Goal: Information Seeking & Learning: Compare options

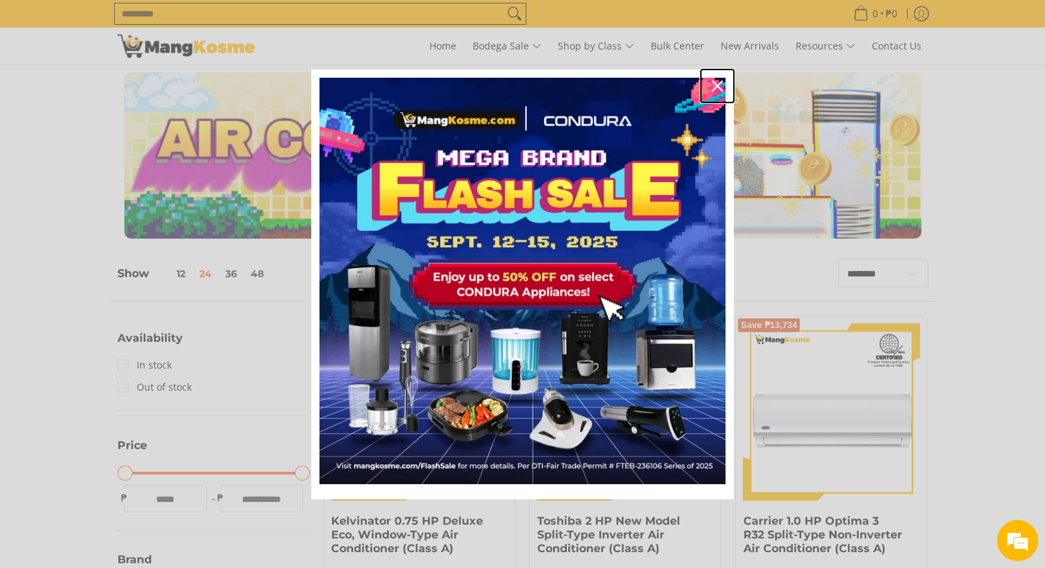
click at [715, 80] on icon "close icon" at bounding box center [717, 85] width 11 height 11
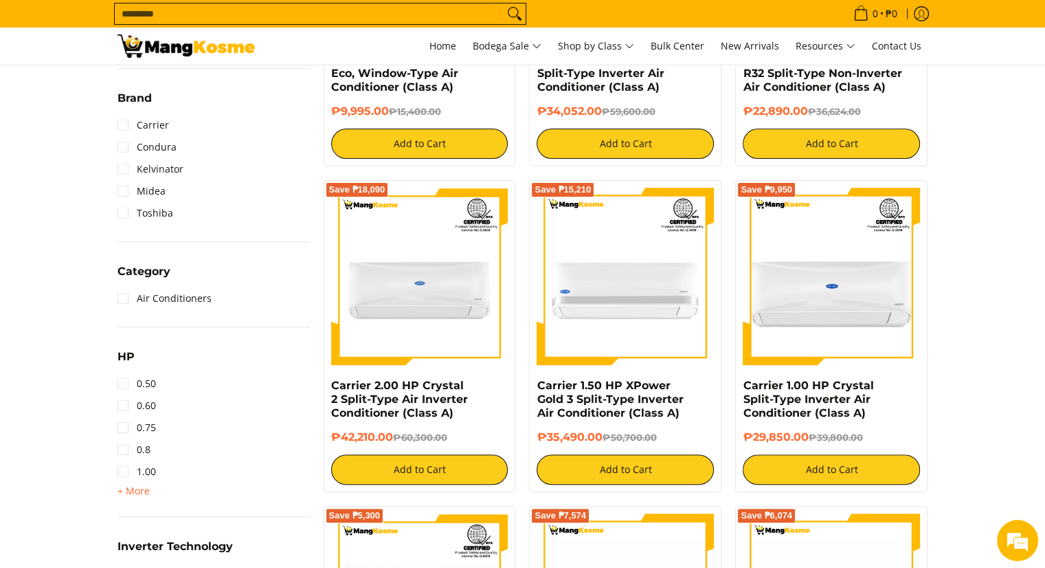
scroll to position [462, 0]
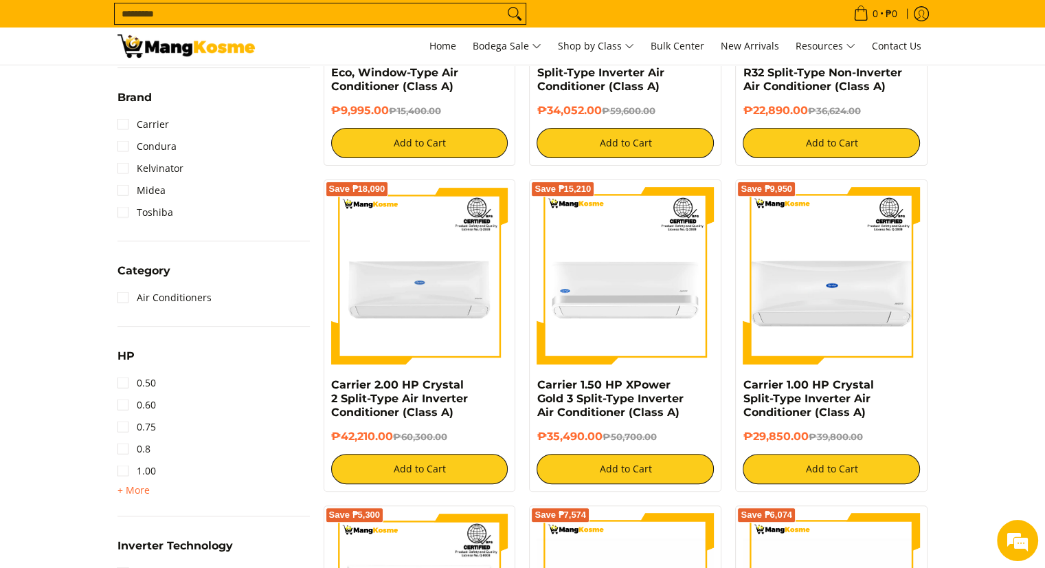
click at [124, 487] on span "+ More" at bounding box center [134, 489] width 32 height 11
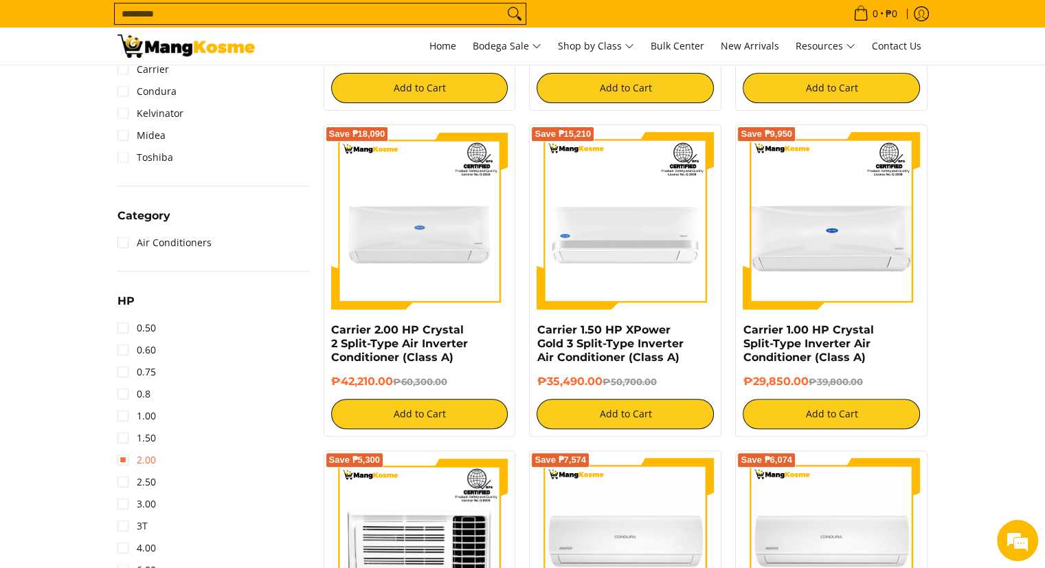
click at [146, 457] on link "2.00" at bounding box center [137, 460] width 38 height 22
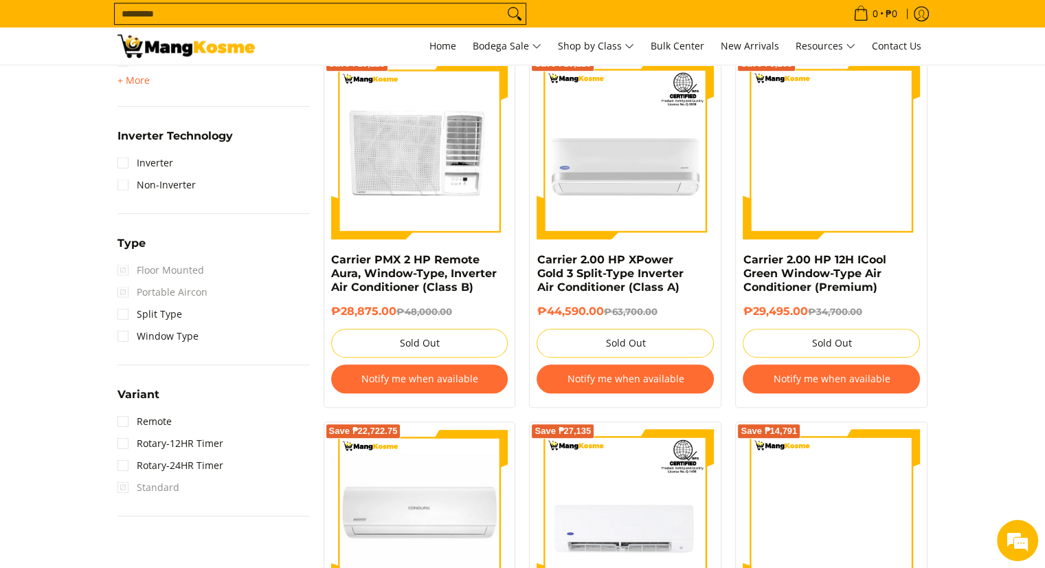
scroll to position [954, 0]
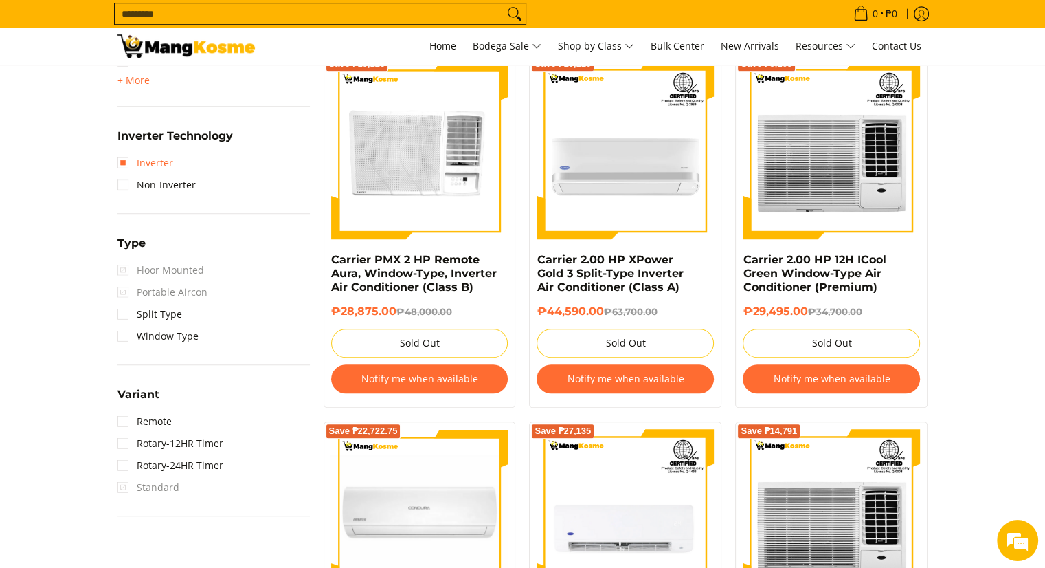
click at [121, 160] on link "Inverter" at bounding box center [146, 163] width 56 height 22
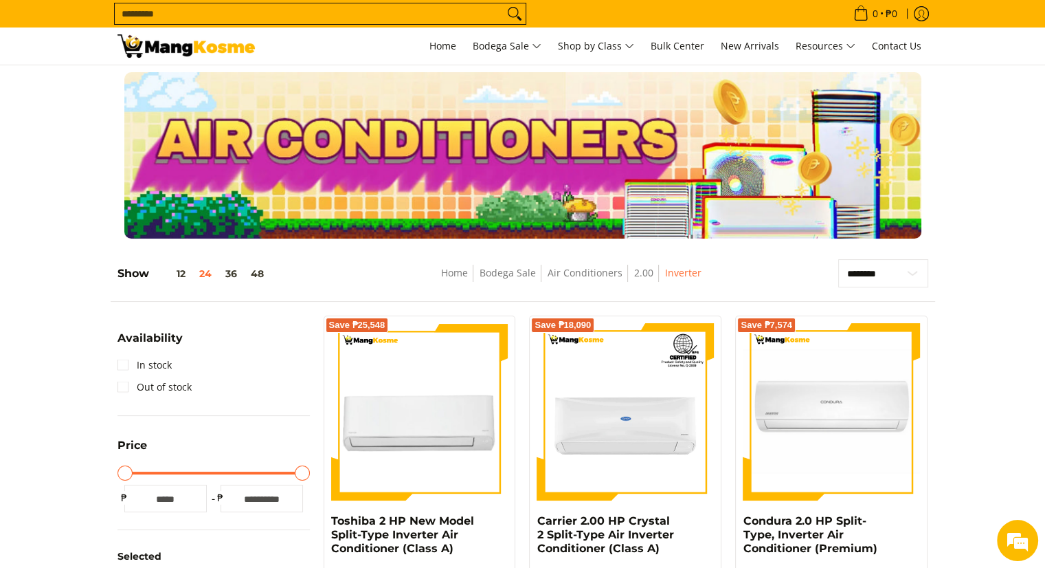
click at [423, 400] on img at bounding box center [419, 411] width 177 height 177
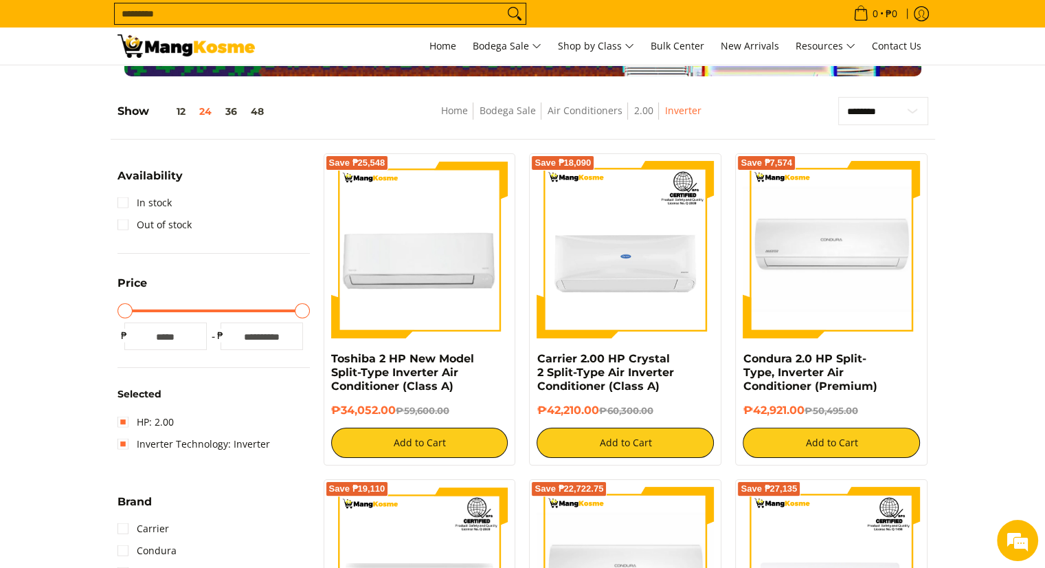
scroll to position [139, 0]
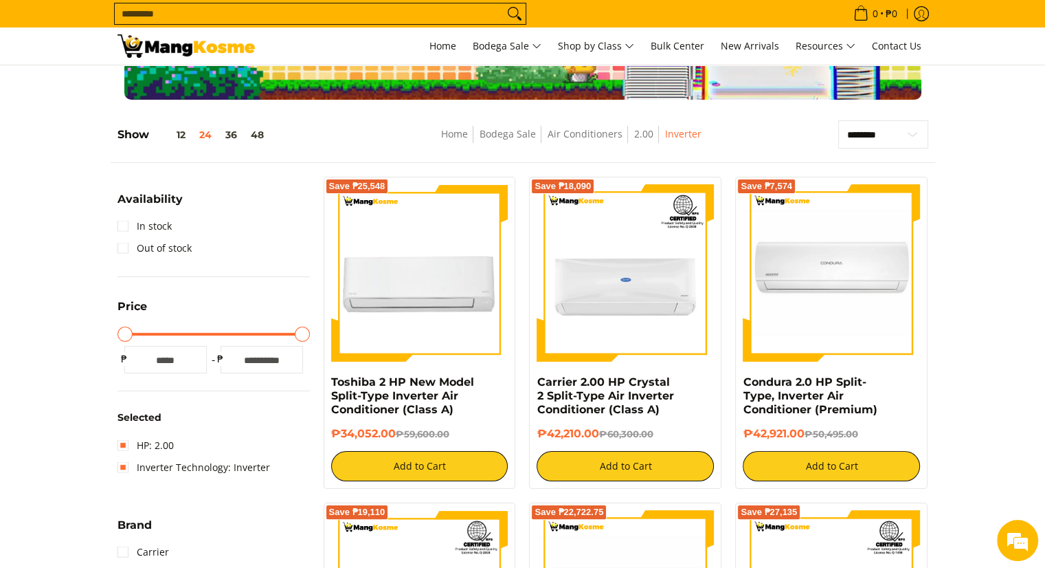
click at [612, 274] on img at bounding box center [625, 272] width 177 height 177
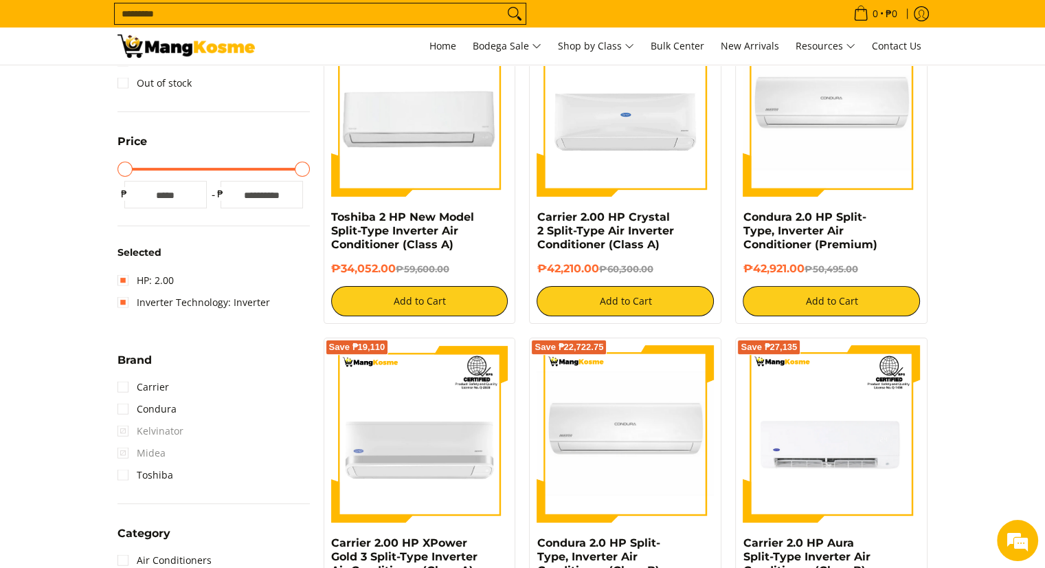
scroll to position [478, 0]
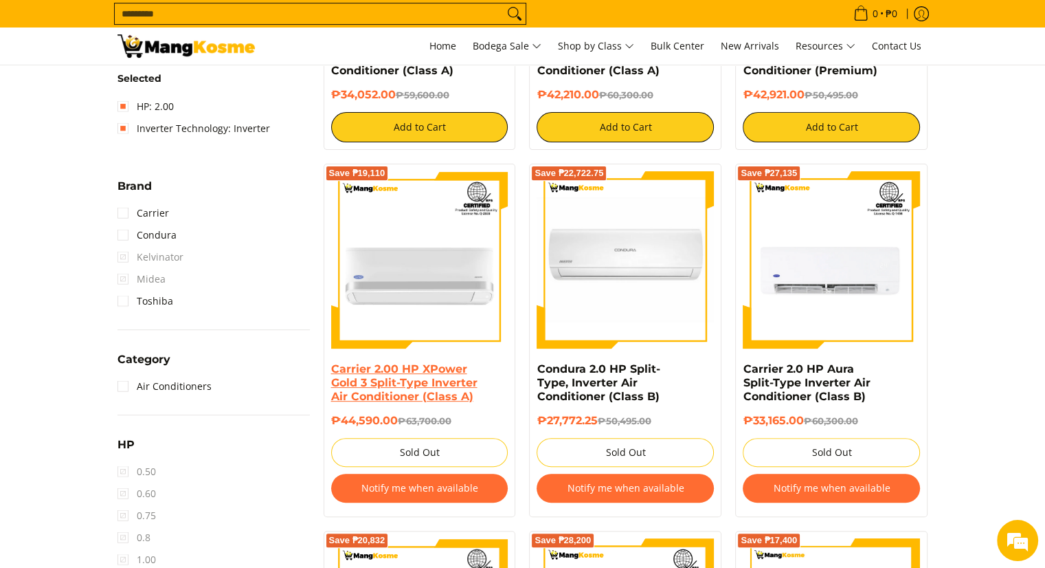
click at [400, 383] on link "Carrier 2.00 HP XPower Gold 3 Split-Type Inverter Air Conditioner (Class A)" at bounding box center [404, 382] width 146 height 41
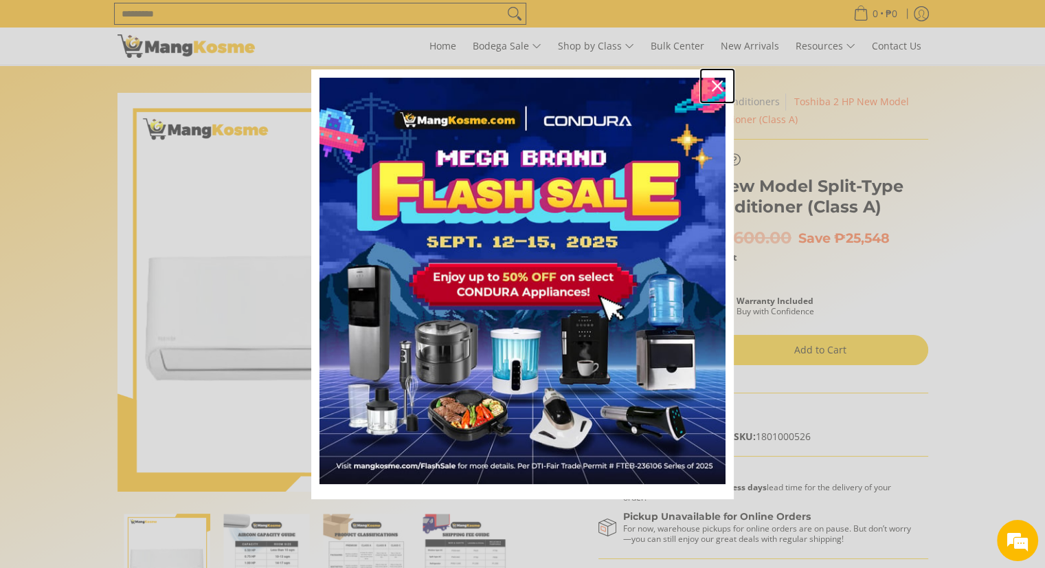
click at [713, 82] on icon "close icon" at bounding box center [717, 85] width 11 height 11
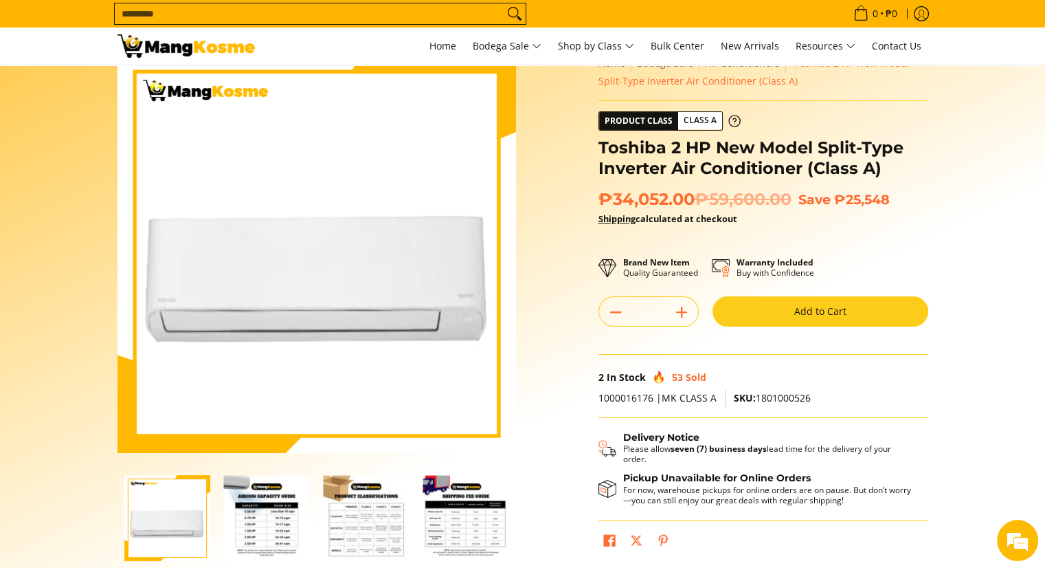
scroll to position [245, 0]
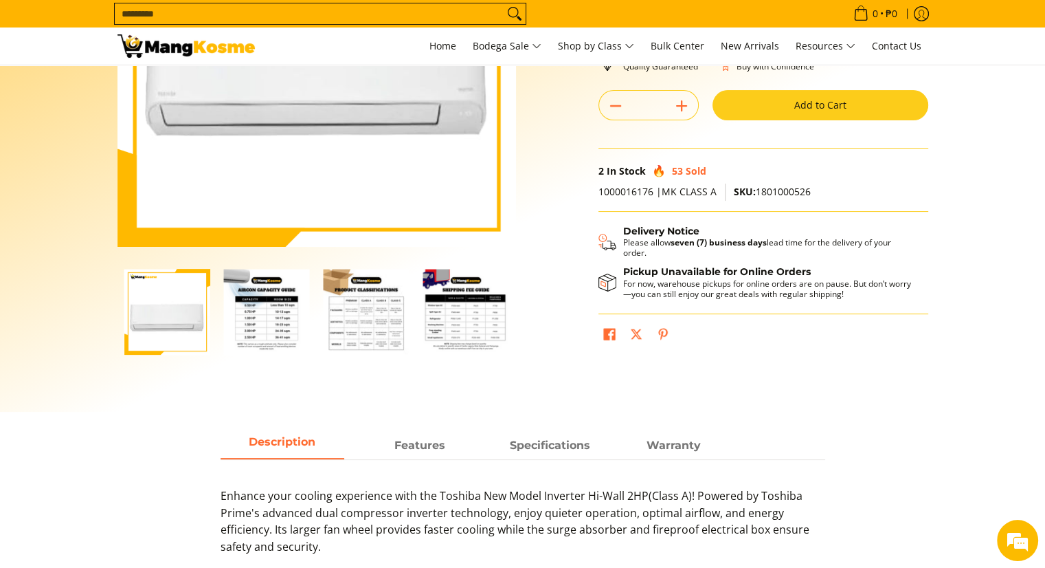
click at [258, 309] on img "Toshiba 2 HP New Model Split-Type Inverter Air Conditioner (Class A)-2" at bounding box center [267, 312] width 86 height 86
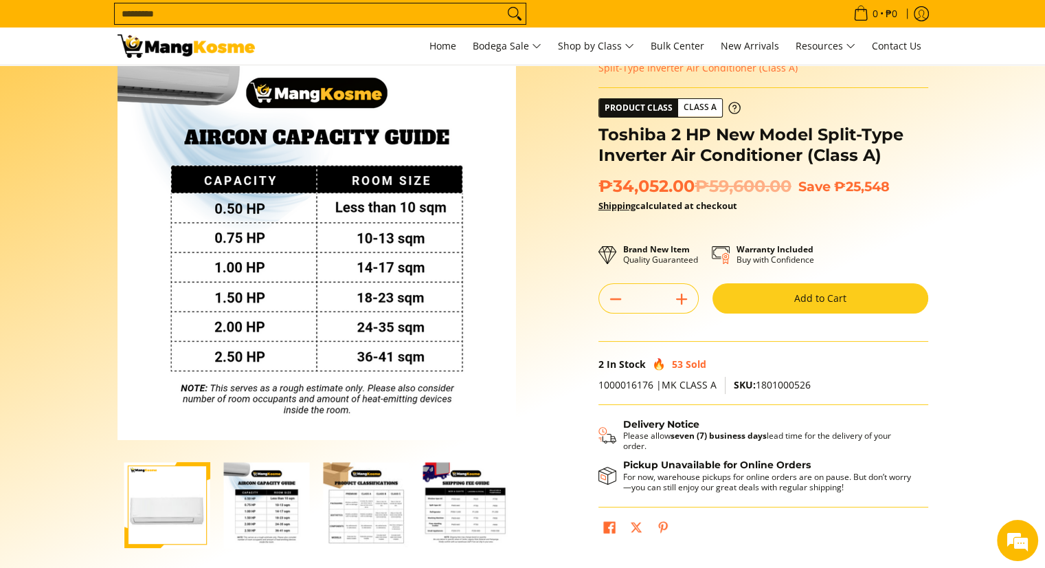
scroll to position [51, 0]
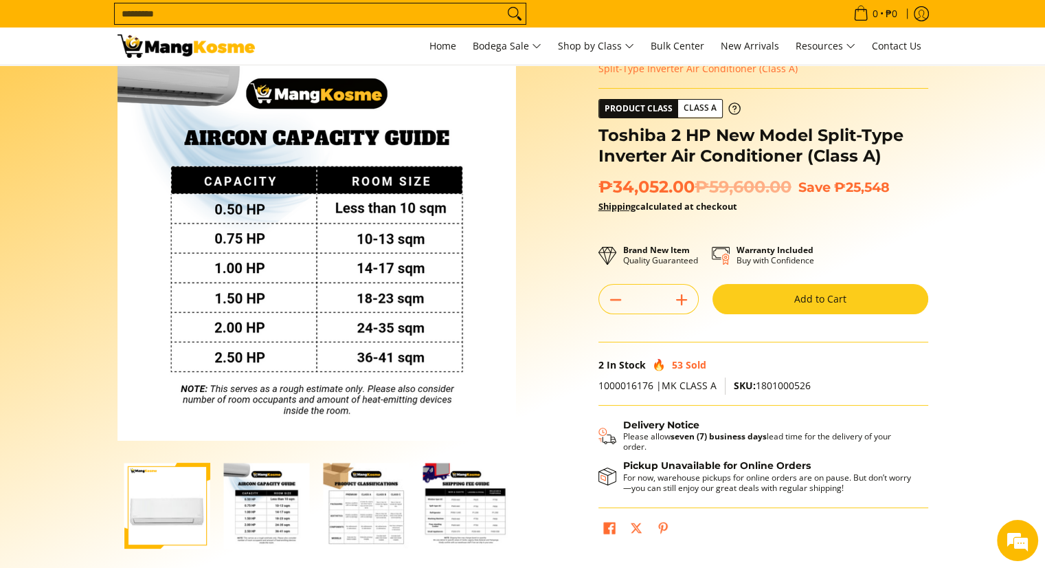
click at [377, 511] on img "Toshiba 2 HP New Model Split-Type Inverter Air Conditioner (Class A)-3" at bounding box center [367, 505] width 86 height 86
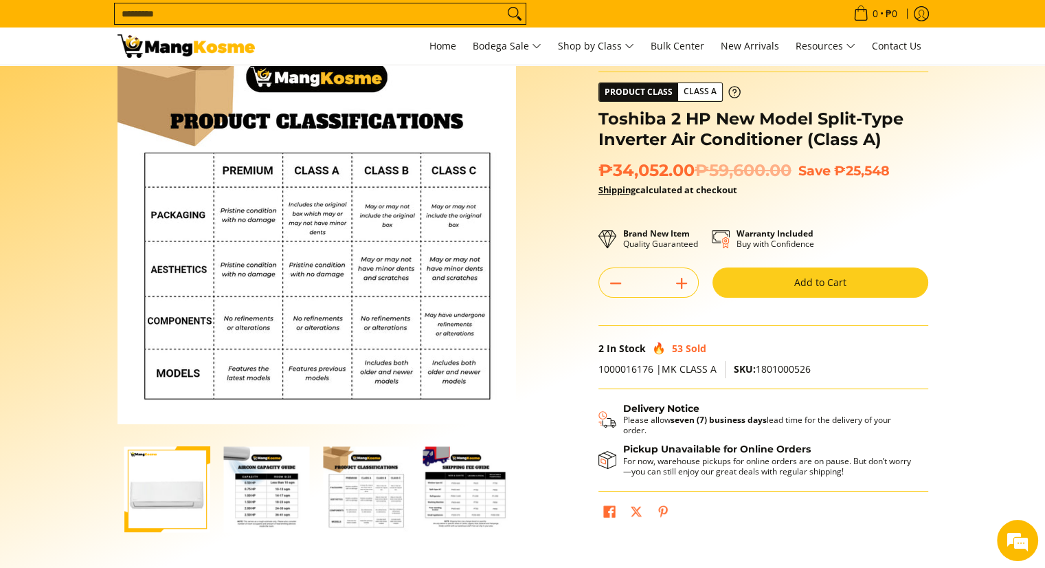
scroll to position [69, 0]
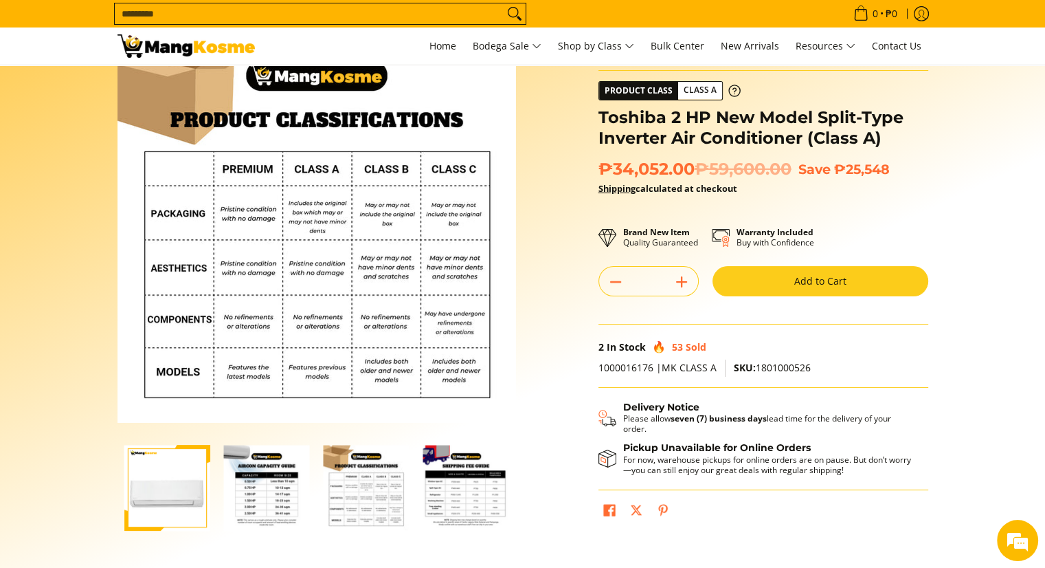
click at [431, 504] on img "mang-kosme-shipping-fee-guide-infographic" at bounding box center [466, 488] width 86 height 86
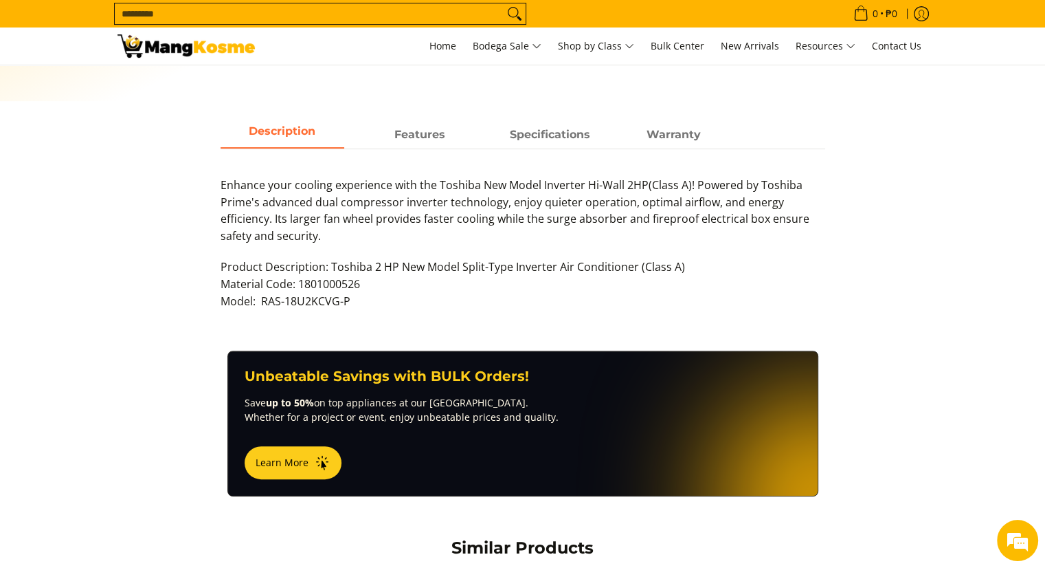
scroll to position [0, 0]
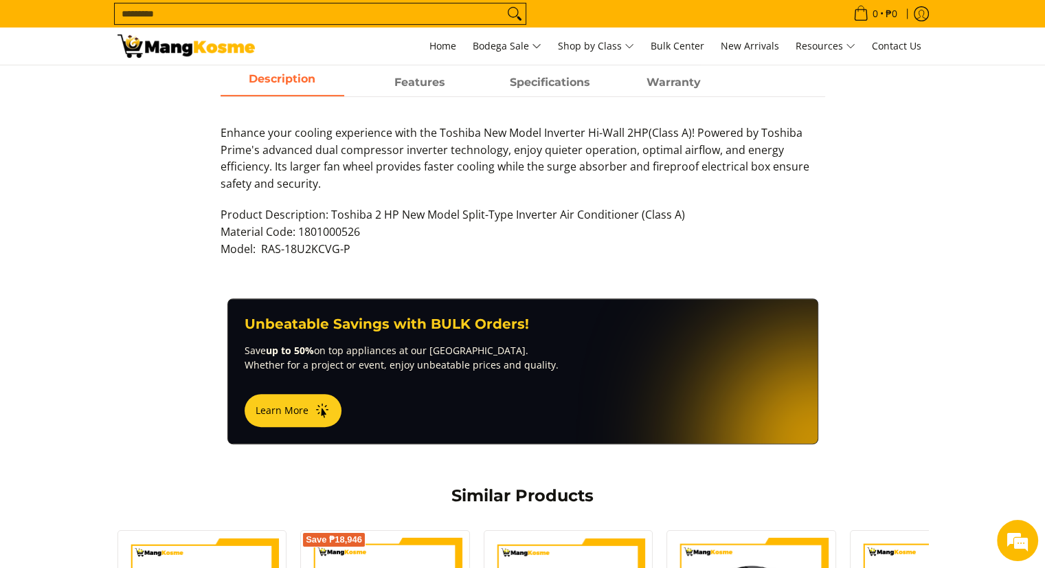
scroll to position [605, 0]
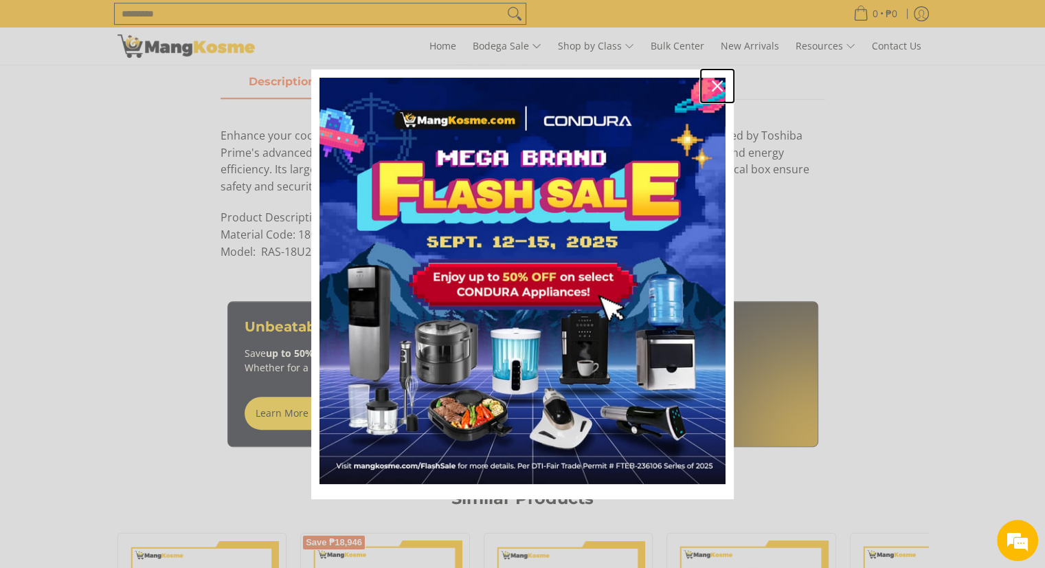
click at [717, 81] on icon "close icon" at bounding box center [717, 85] width 11 height 11
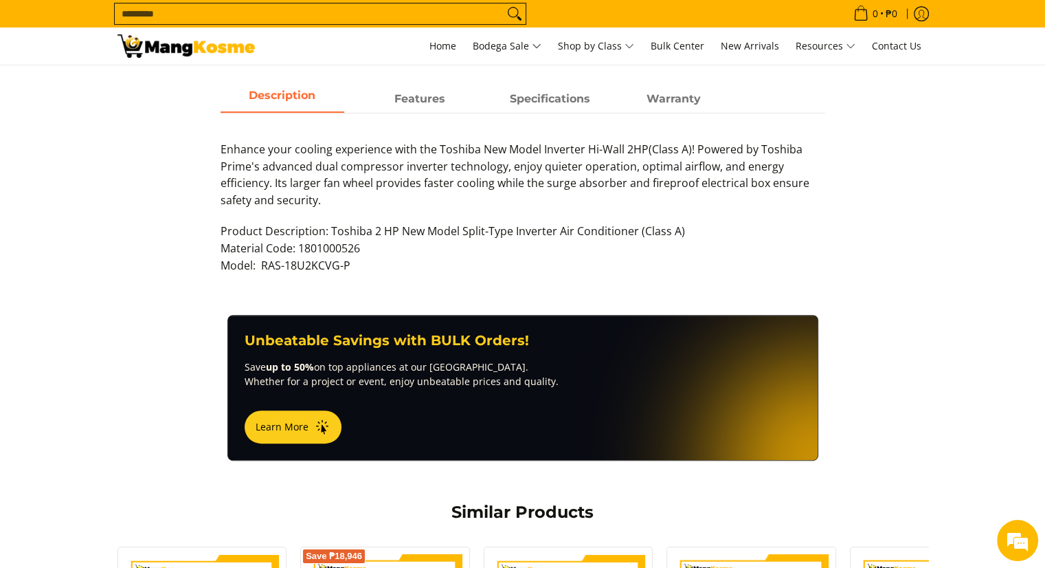
scroll to position [525, 0]
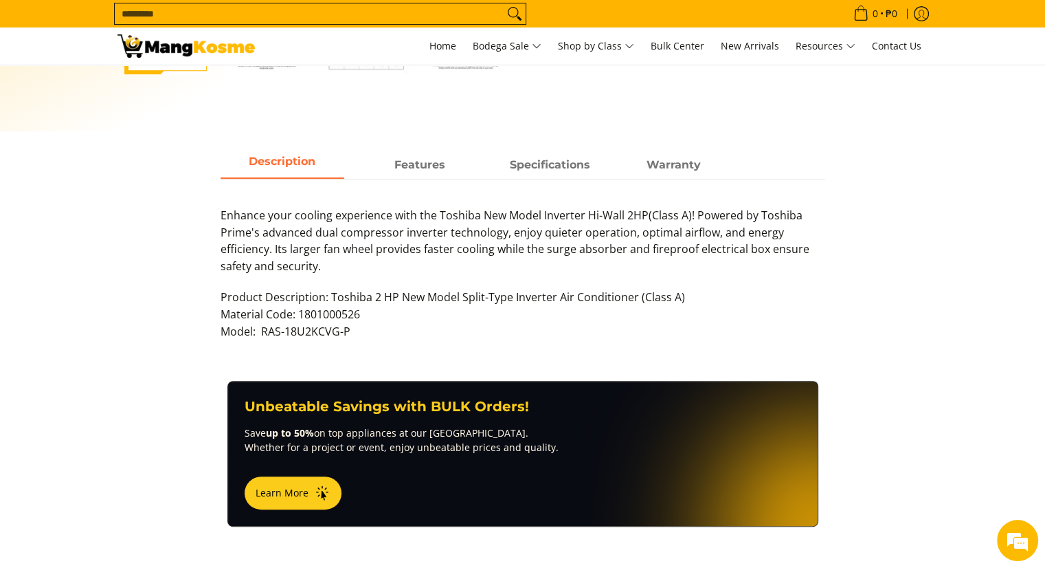
click at [519, 165] on span "Specifications" at bounding box center [551, 165] width 124 height 25
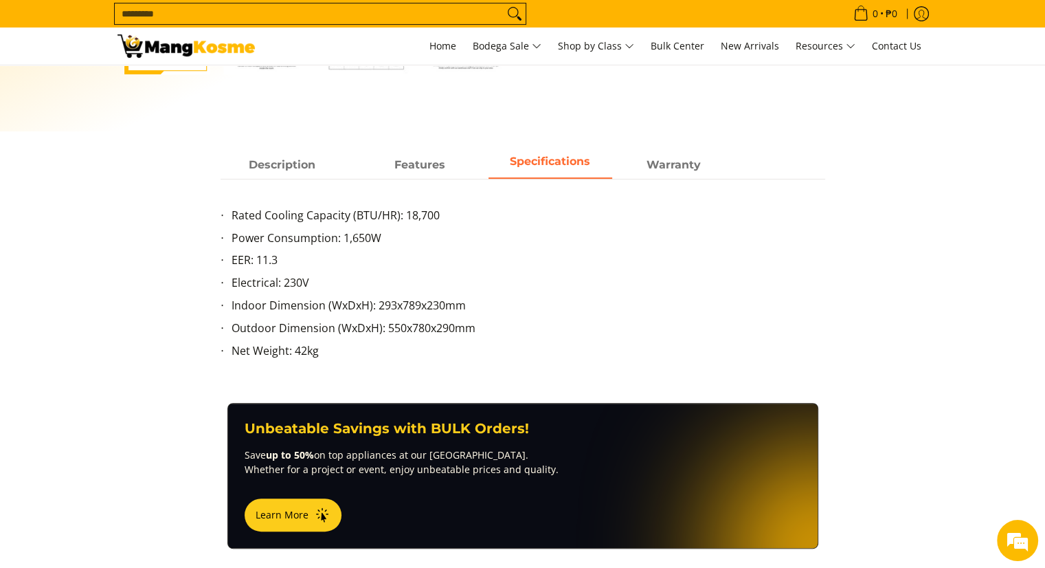
click at [636, 153] on span "Warranty" at bounding box center [674, 165] width 124 height 25
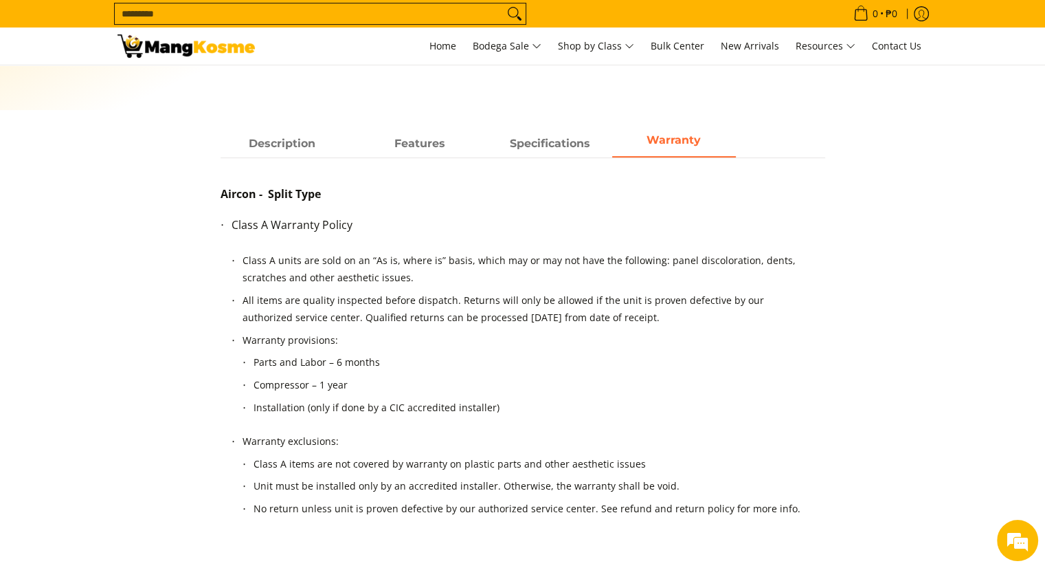
scroll to position [544, 0]
click at [443, 143] on span "Features" at bounding box center [420, 145] width 124 height 25
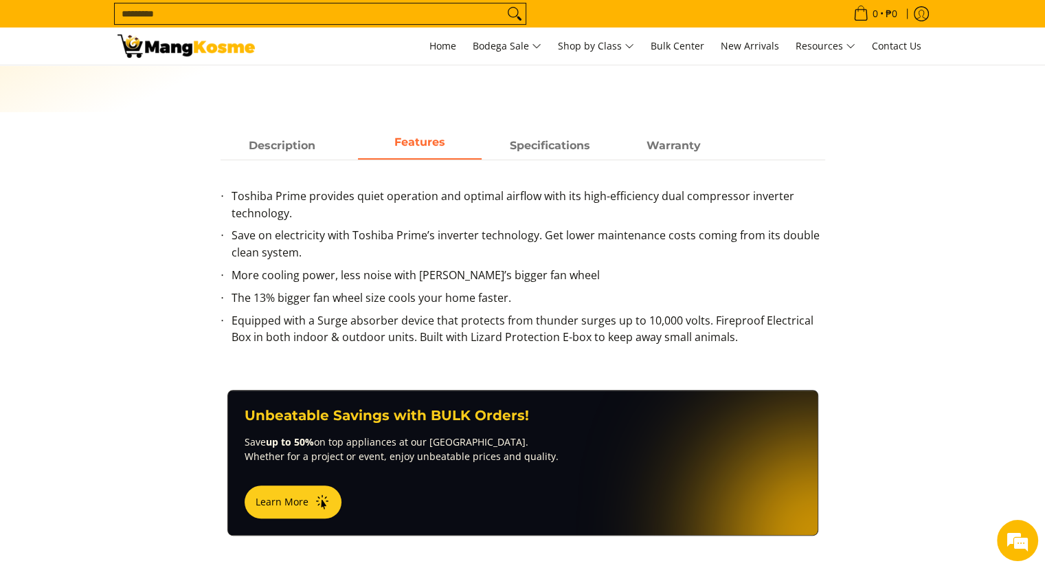
click at [318, 146] on span "Description" at bounding box center [283, 145] width 124 height 25
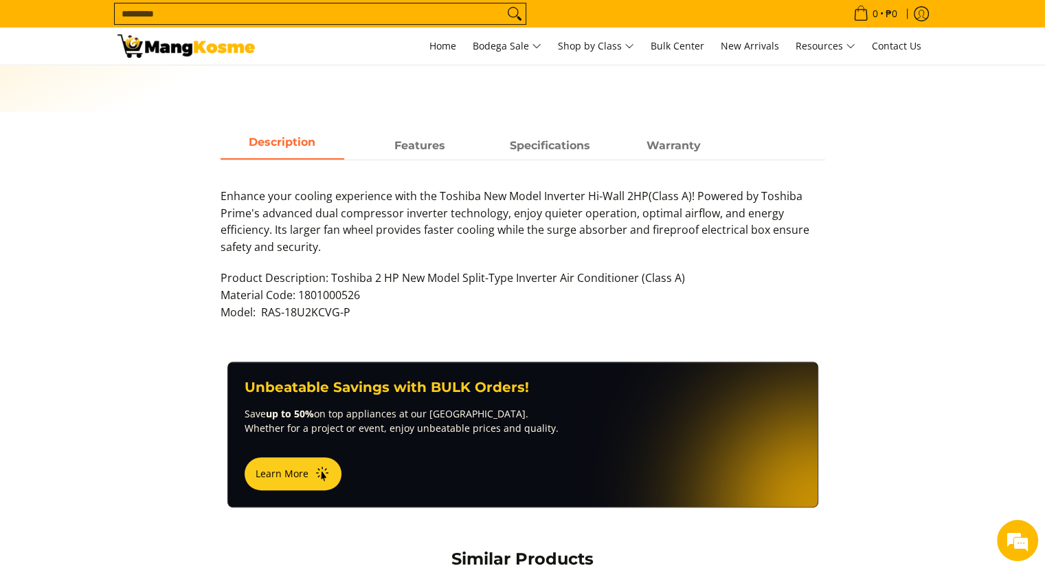
click at [568, 142] on span "Specifications" at bounding box center [551, 145] width 124 height 25
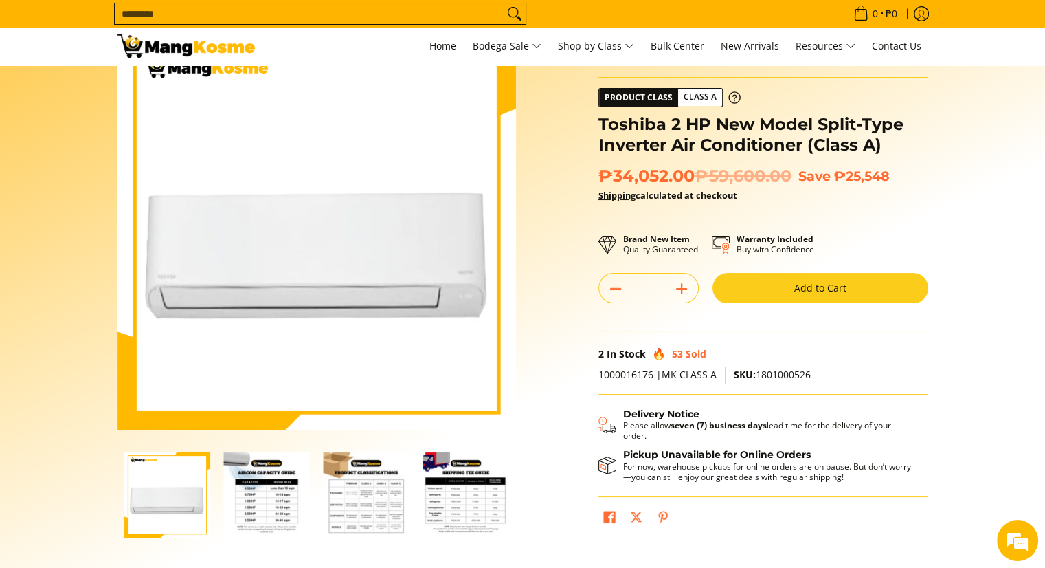
scroll to position [0, 0]
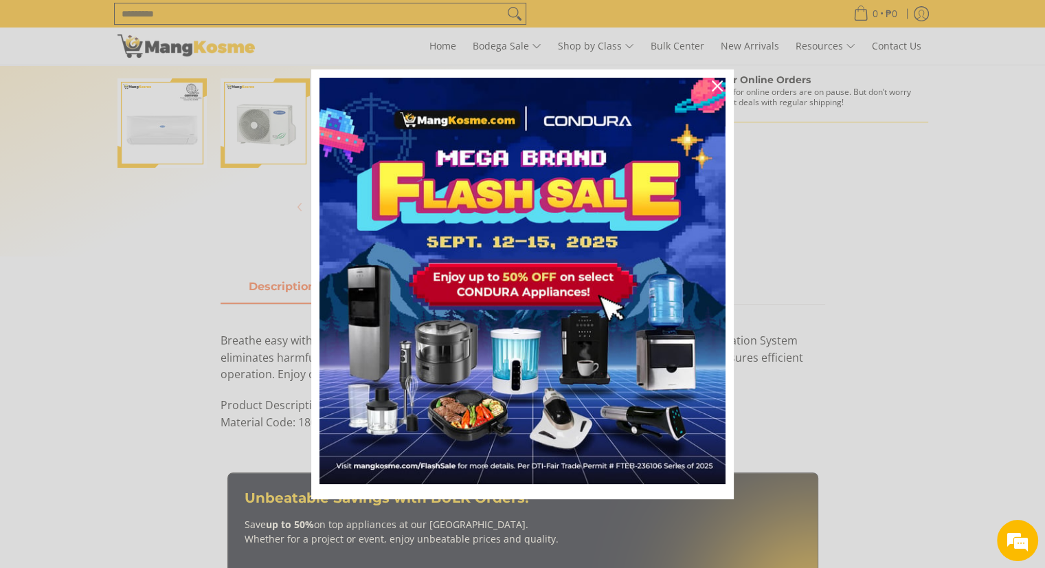
scroll to position [576, 0]
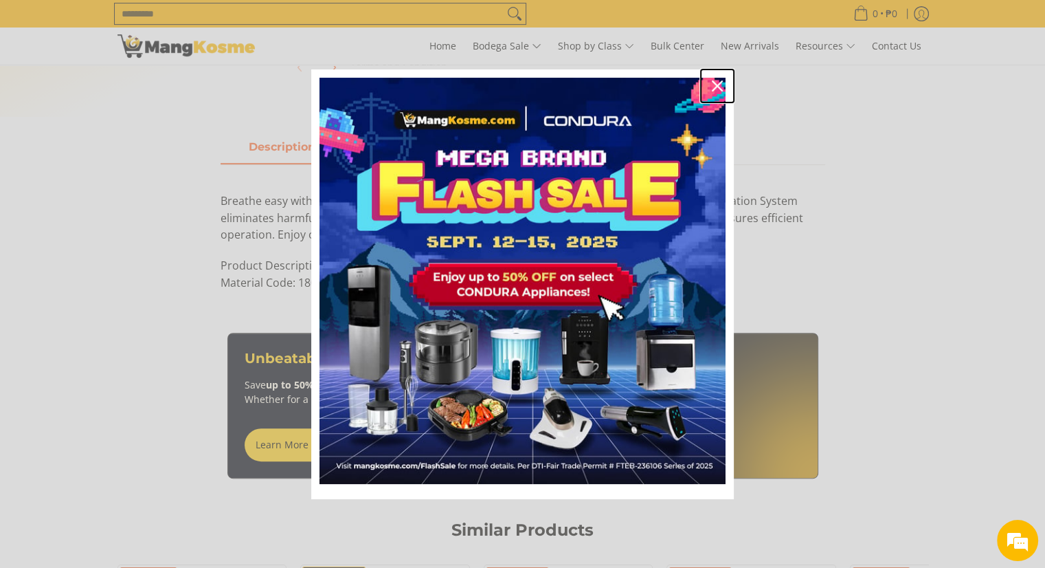
click at [714, 79] on div "Close" at bounding box center [717, 86] width 22 height 22
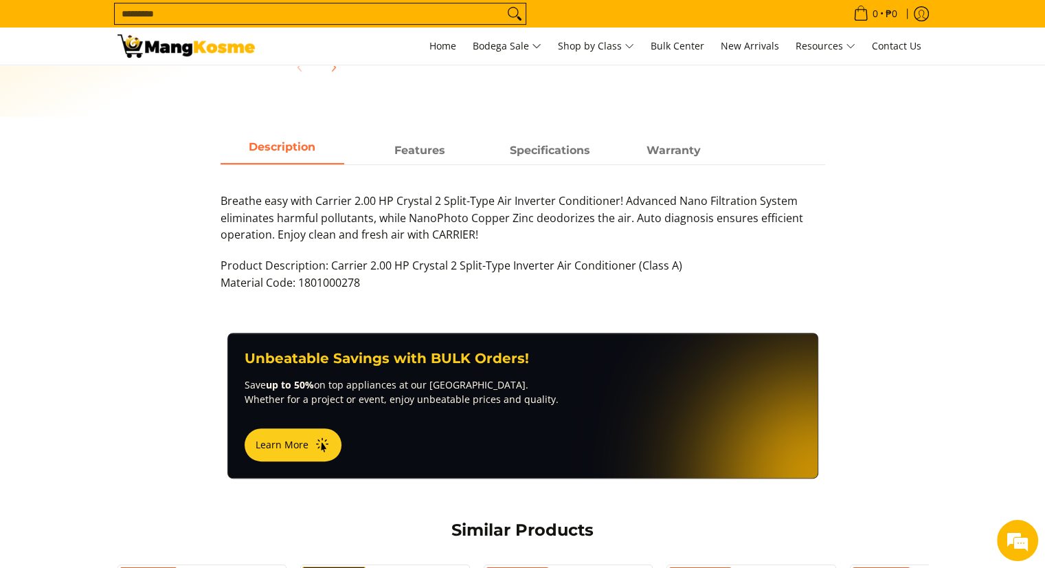
click at [566, 151] on span "Specifications" at bounding box center [551, 150] width 124 height 25
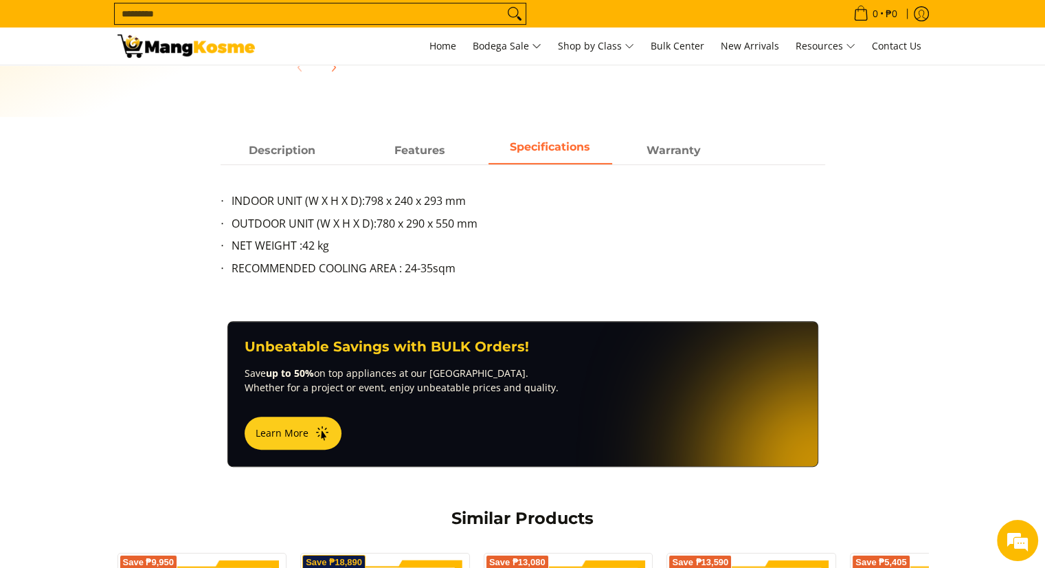
scroll to position [0, 0]
click at [679, 151] on strong "Warranty" at bounding box center [674, 150] width 54 height 13
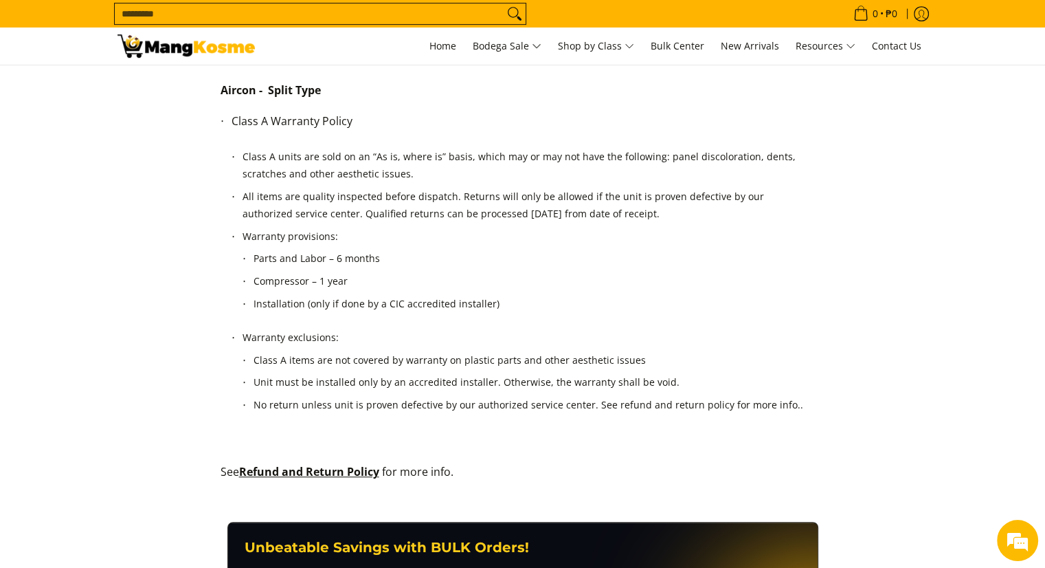
scroll to position [629, 0]
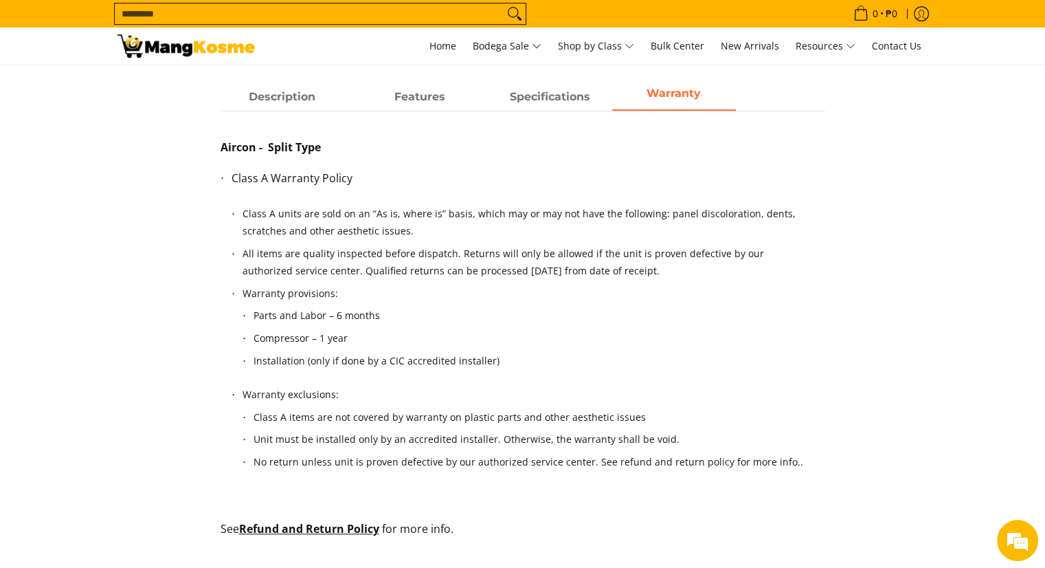
click at [436, 94] on strong "Features" at bounding box center [419, 96] width 51 height 13
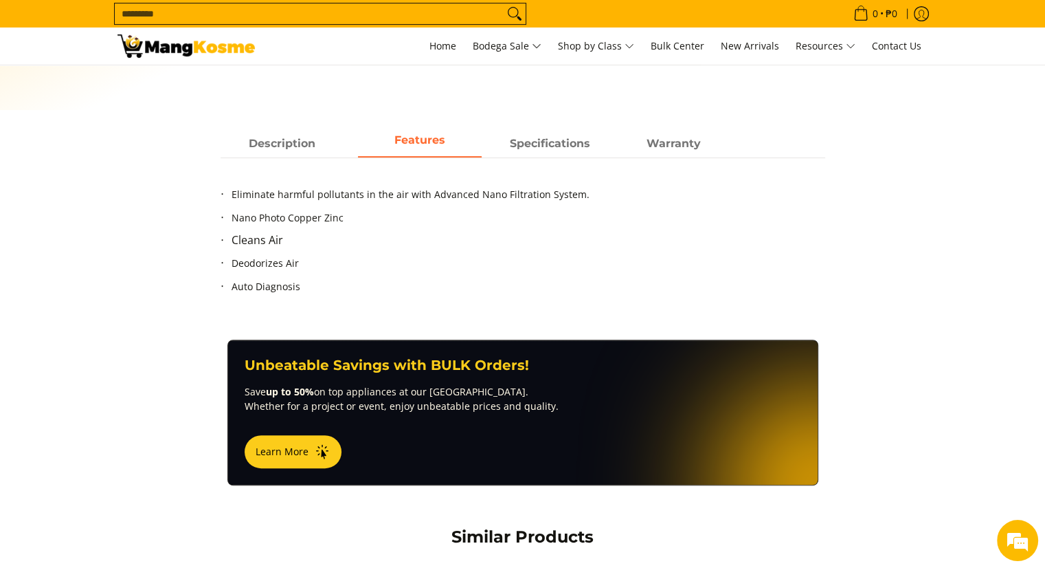
scroll to position [583, 0]
click at [546, 137] on span "Specifications" at bounding box center [551, 143] width 124 height 25
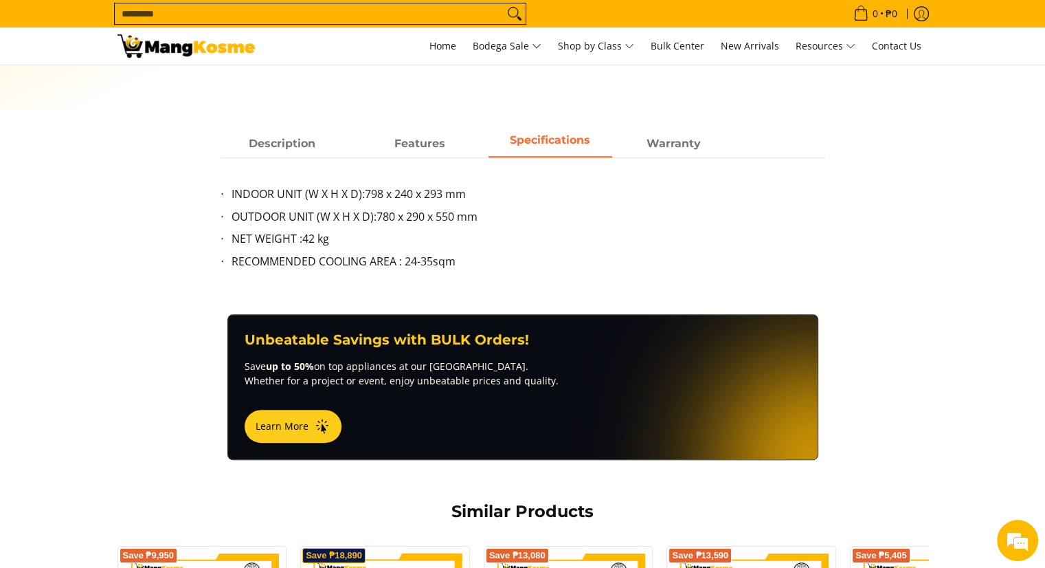
click at [261, 144] on span "Description" at bounding box center [283, 143] width 124 height 25
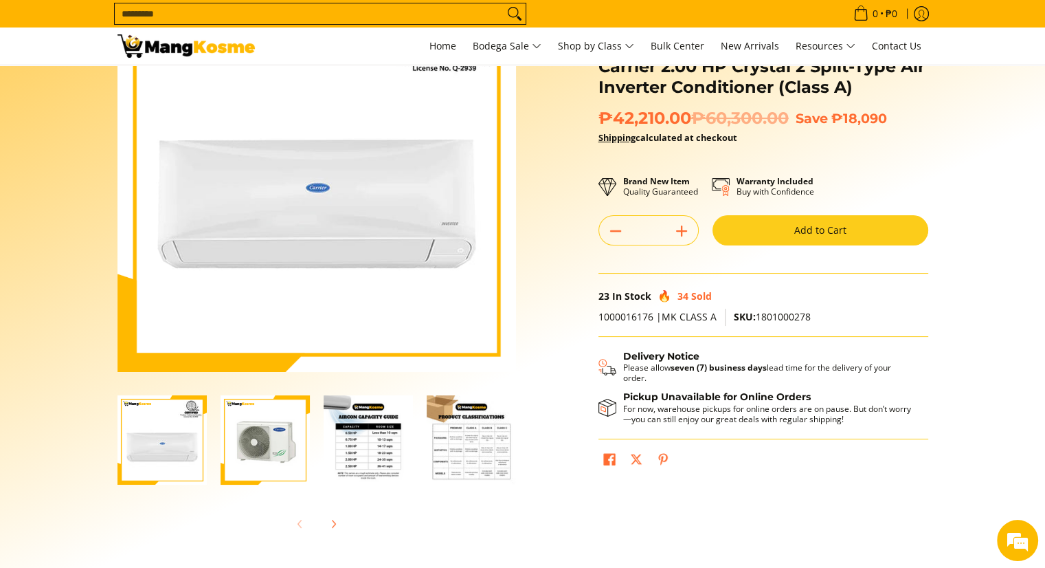
scroll to position [0, 0]
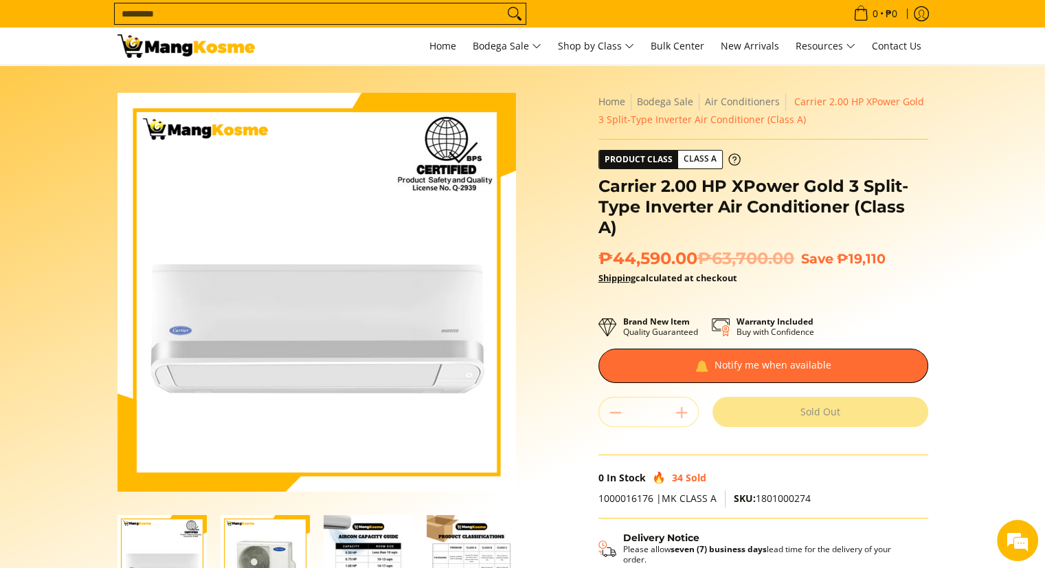
scroll to position [195, 0]
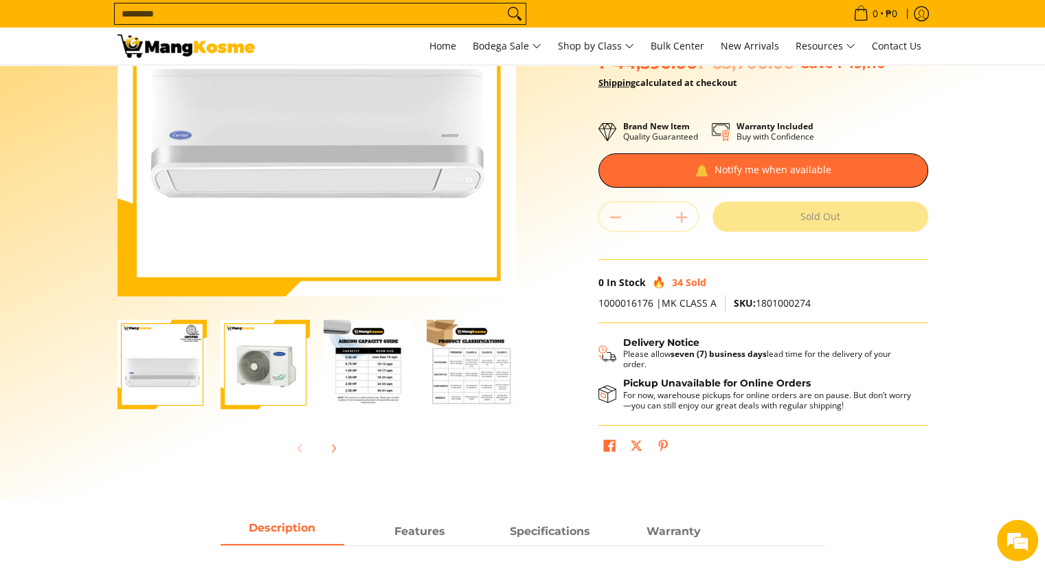
click at [264, 377] on img "Carrier 2.00 HP XPower Gold 3 Split-Type Inverter Air Conditioner (Class A)-2" at bounding box center [265, 364] width 89 height 89
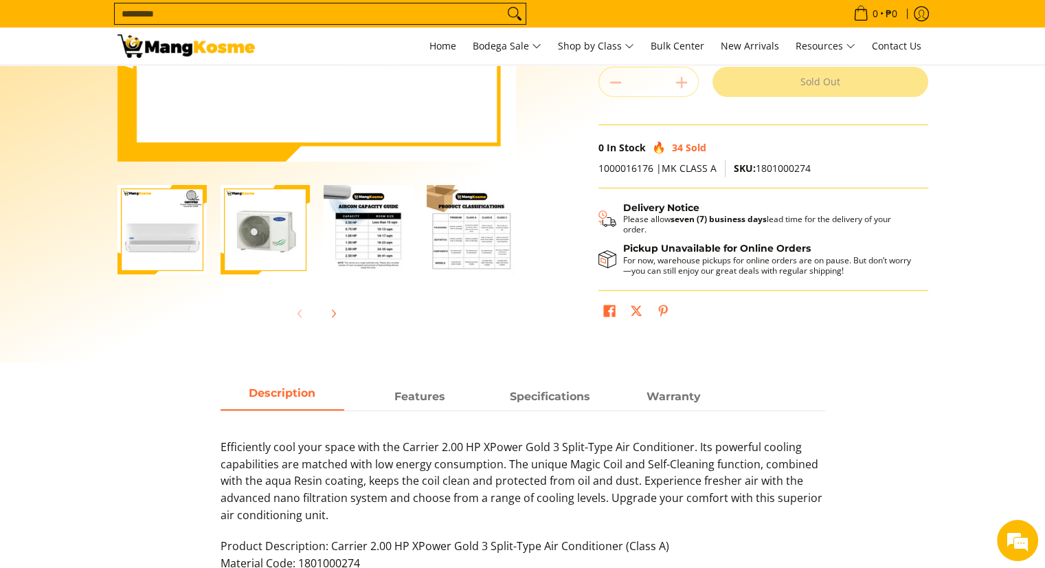
scroll to position [404, 0]
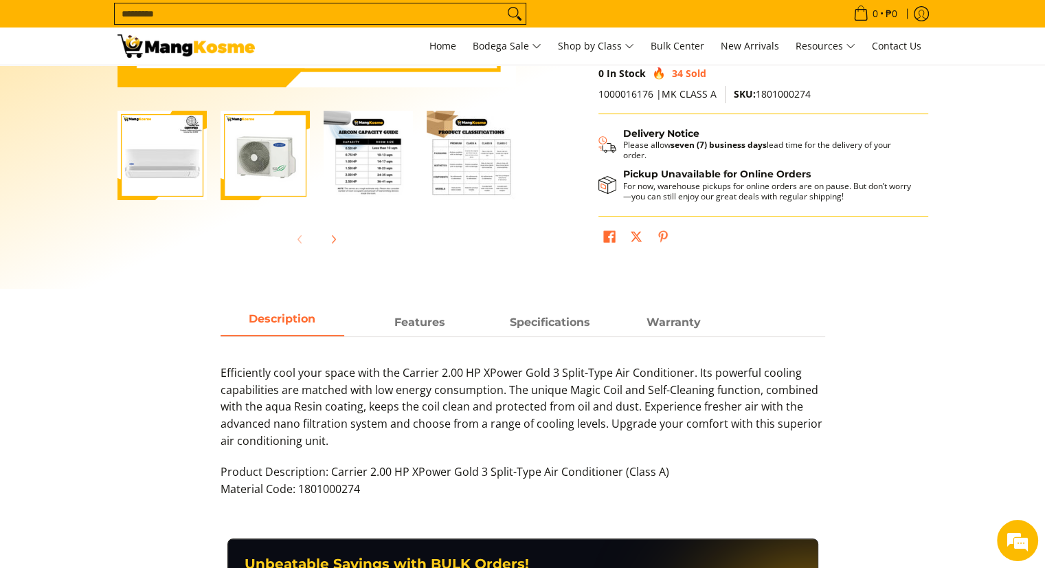
click at [419, 315] on strong "Features" at bounding box center [419, 321] width 51 height 13
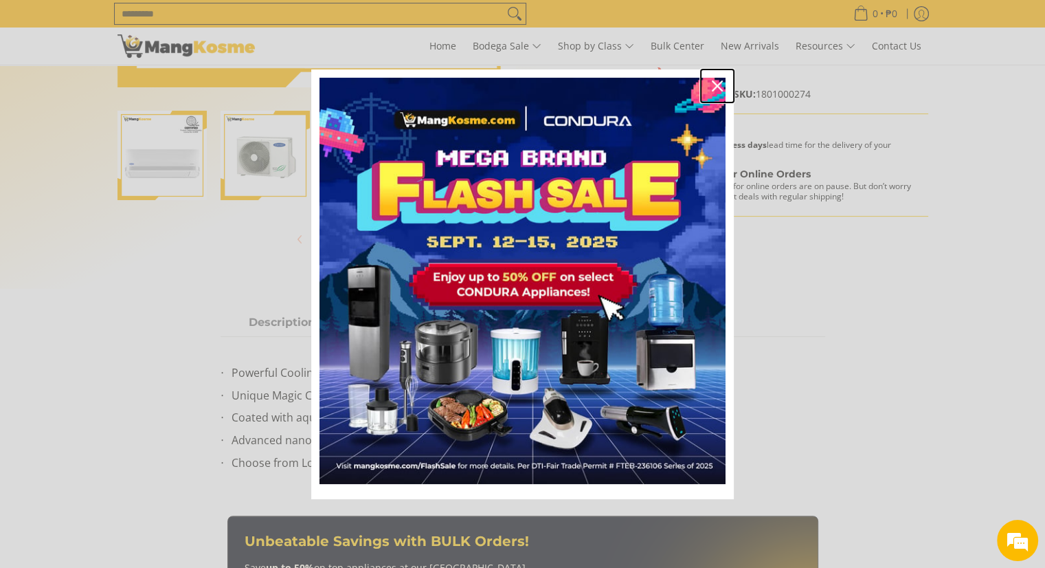
click at [716, 84] on icon "close icon" at bounding box center [717, 85] width 11 height 11
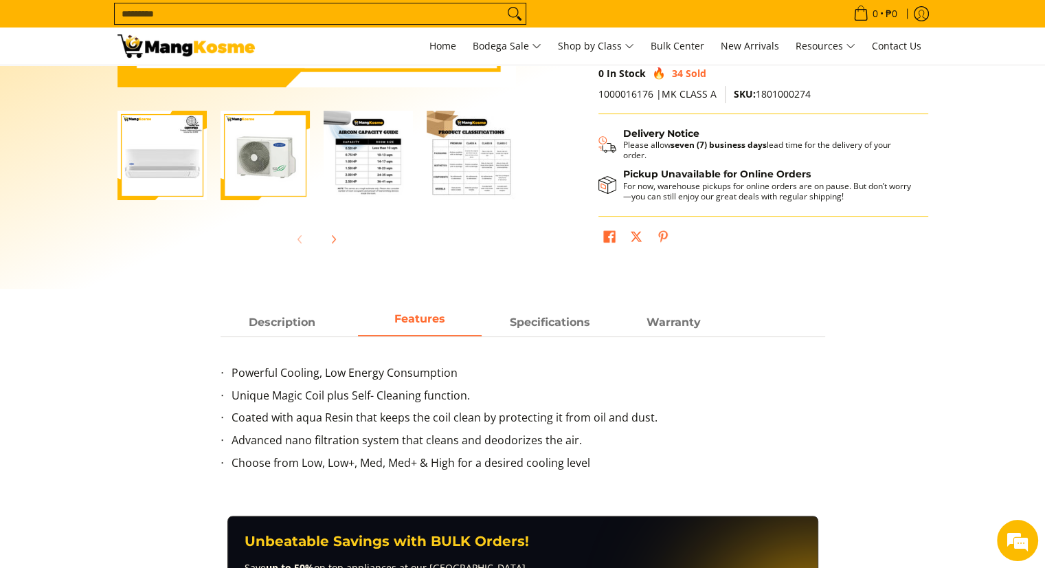
click at [557, 314] on span "Specifications" at bounding box center [551, 322] width 124 height 25
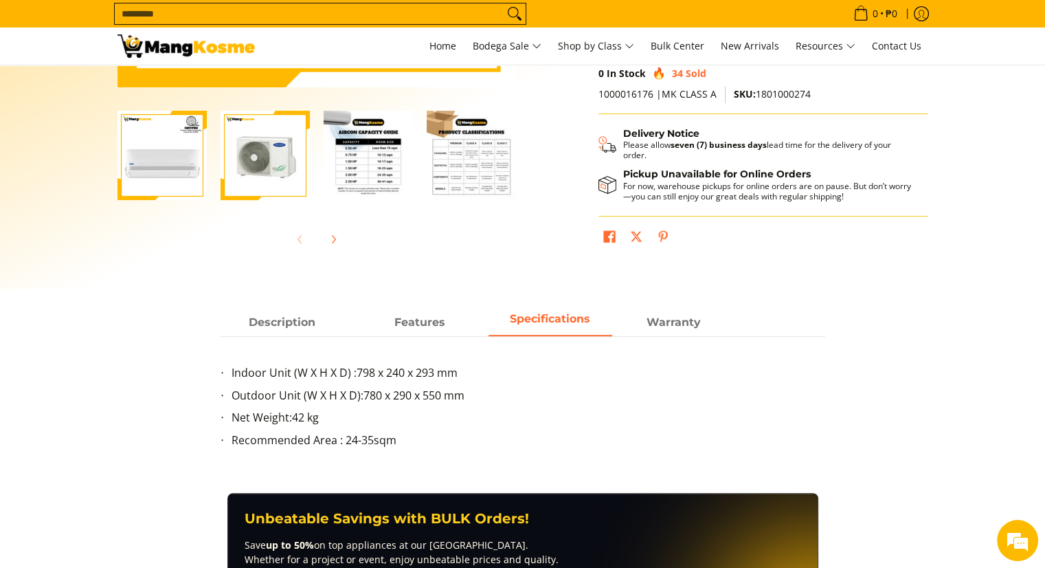
click at [438, 323] on strong "Features" at bounding box center [419, 321] width 51 height 13
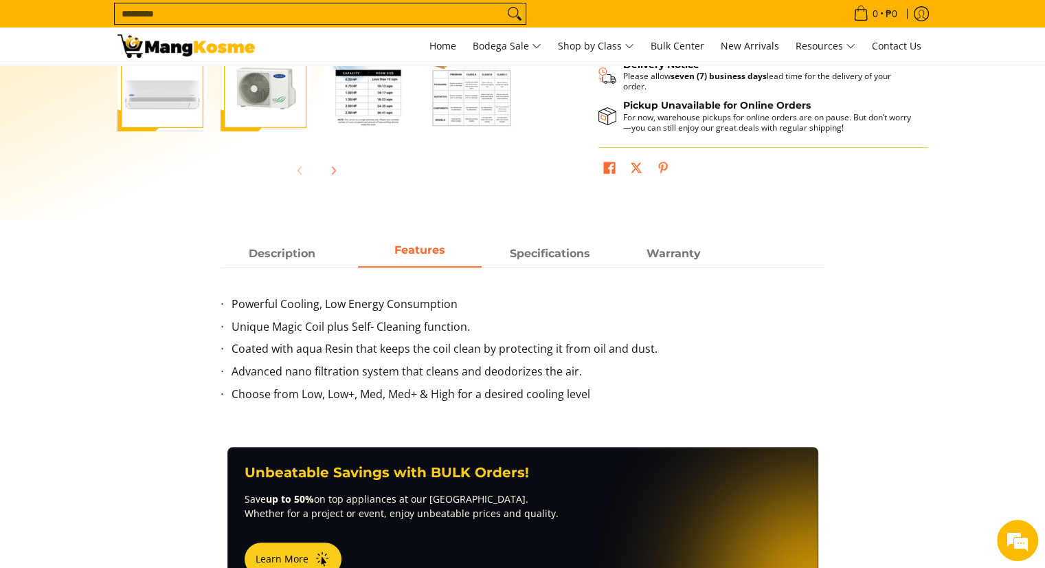
scroll to position [475, 0]
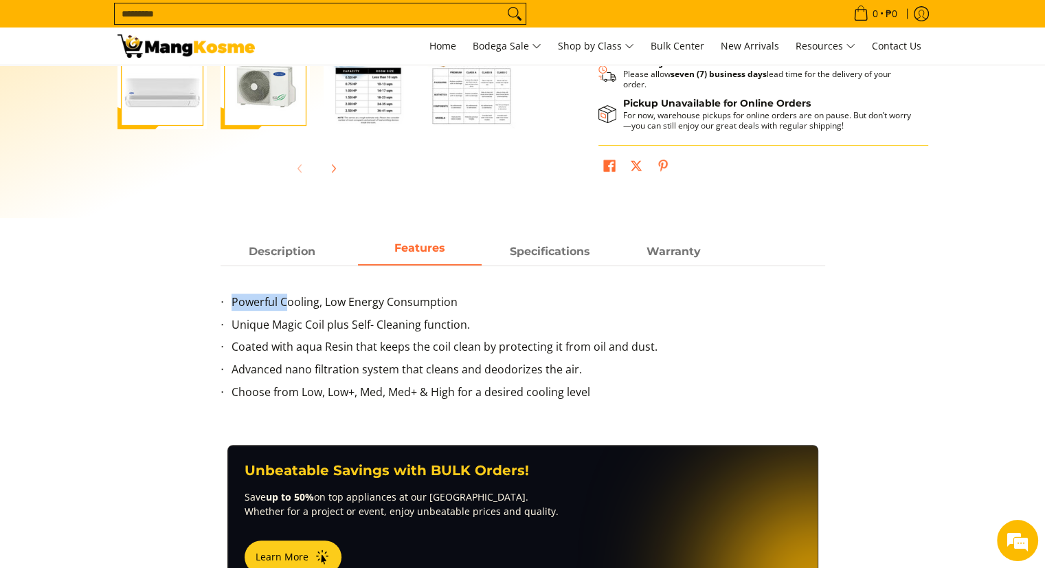
click at [283, 262] on div "Description Features Specifications Warranty Efficiently cool your space with t…" at bounding box center [523, 327] width 618 height 179
click at [283, 262] on span "Description" at bounding box center [283, 251] width 124 height 25
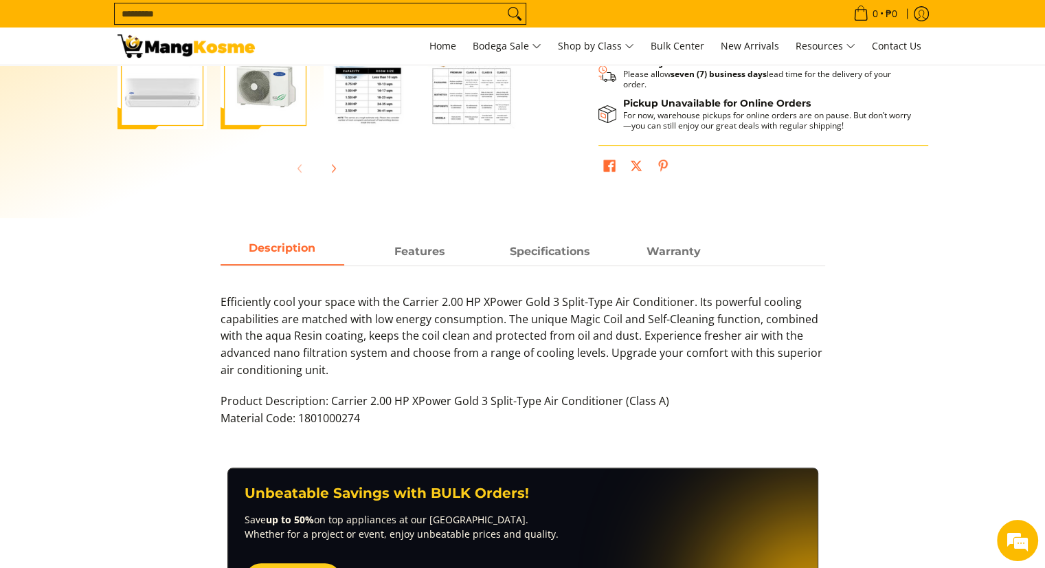
scroll to position [0, 0]
